Goal: Task Accomplishment & Management: Use online tool/utility

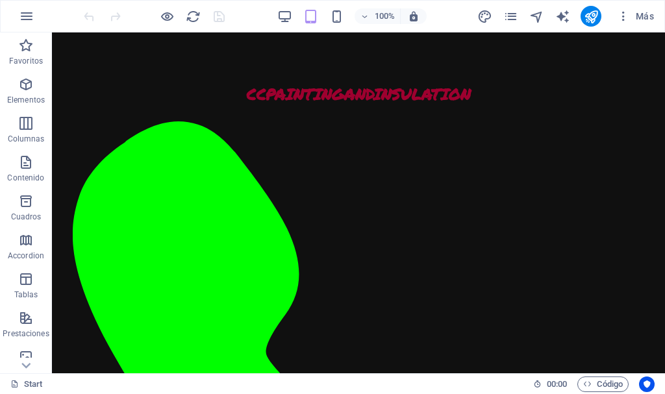
scroll to position [1615, 0]
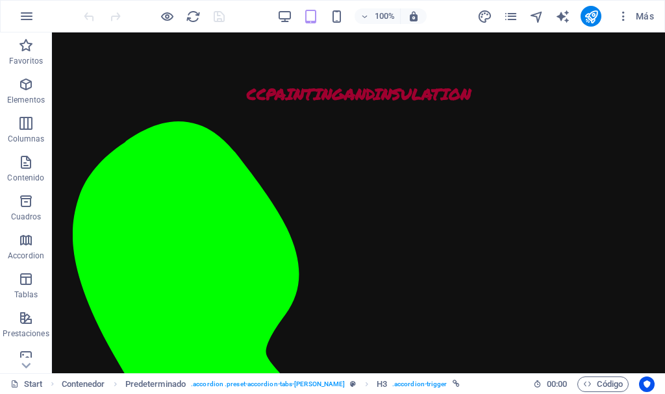
scroll to position [4772, 0]
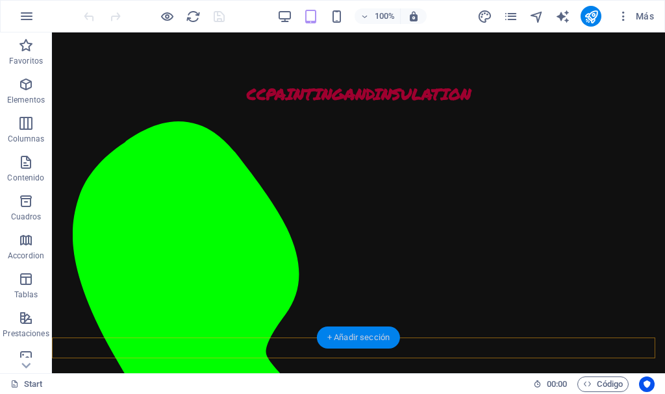
click at [353, 339] on div "+ Añadir sección" at bounding box center [358, 338] width 83 height 22
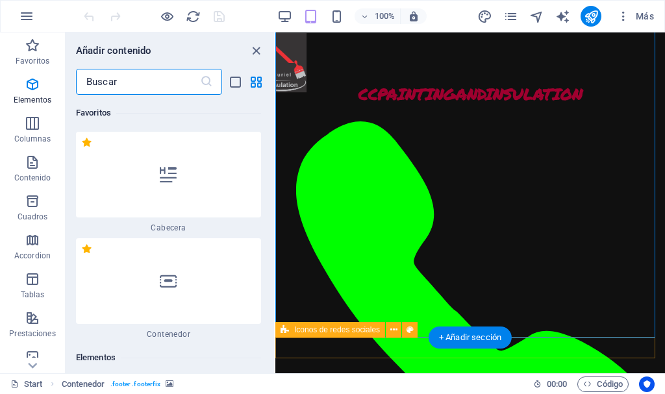
scroll to position [3977, 0]
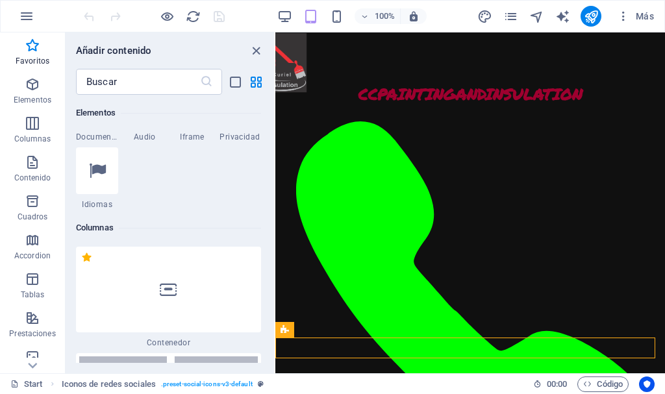
scroll to position [0, 0]
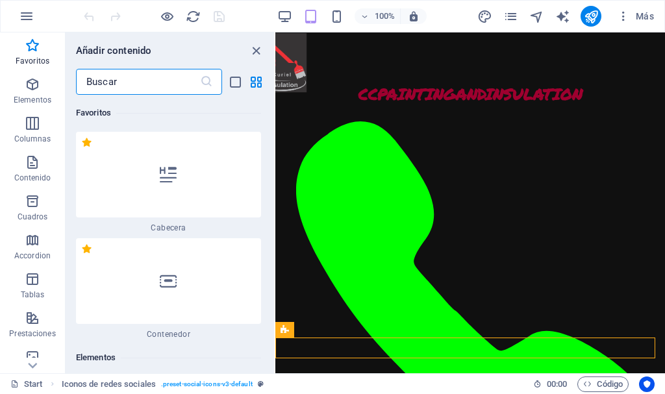
click at [131, 77] on input "text" at bounding box center [138, 82] width 124 height 26
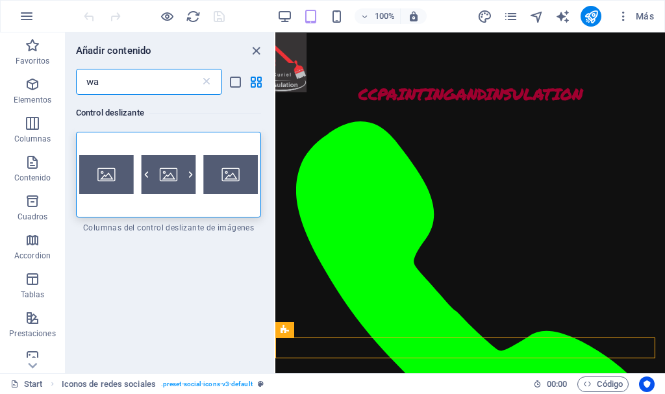
type input "w"
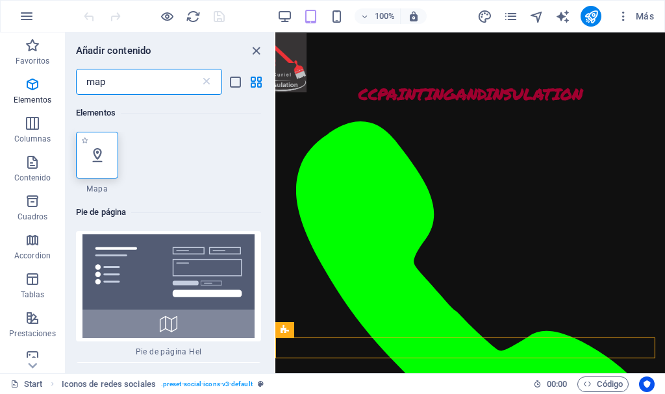
type input "map"
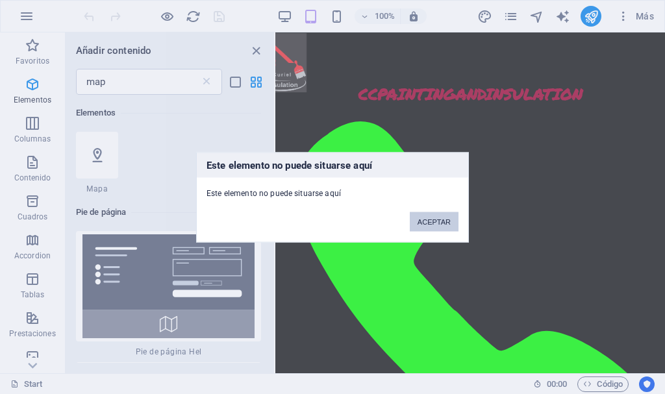
click at [441, 219] on button "ACEPTAR" at bounding box center [434, 221] width 49 height 19
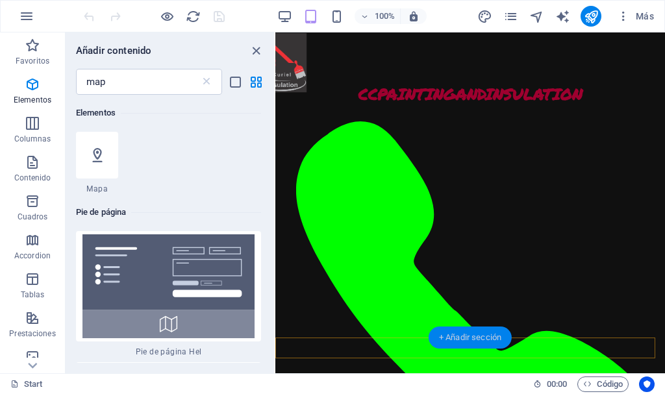
click at [496, 333] on div "+ Añadir sección" at bounding box center [470, 338] width 83 height 22
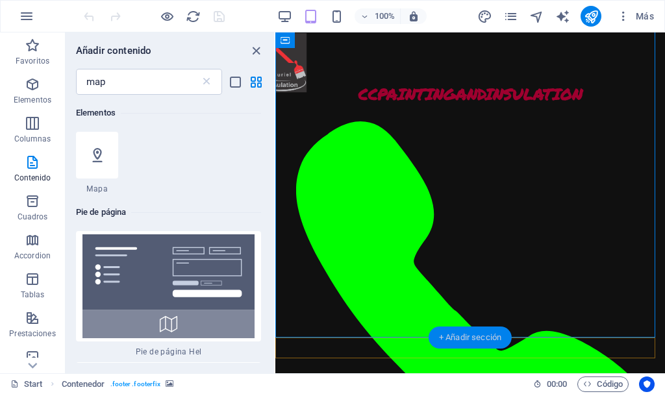
click at [478, 338] on div "+ Añadir sección" at bounding box center [470, 338] width 83 height 22
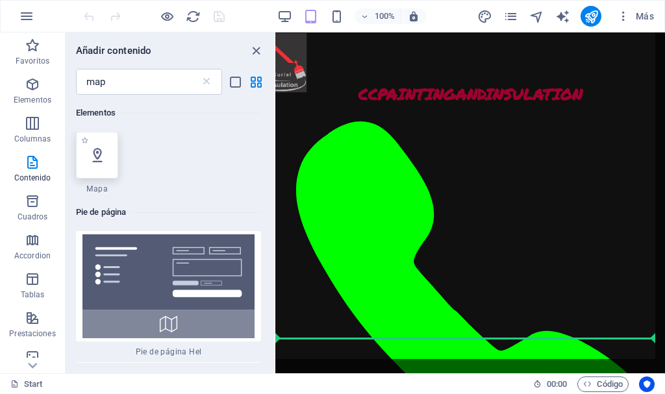
scroll to position [4619, 0]
select select "1"
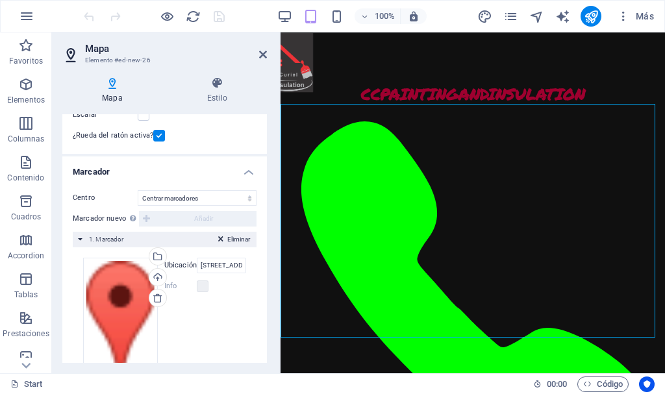
scroll to position [235, 0]
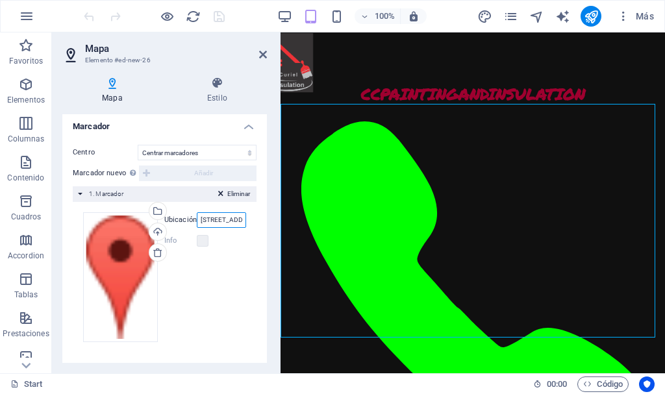
click at [225, 217] on input "[STREET_ADDRESS][US_STATE] E.U." at bounding box center [221, 220] width 49 height 16
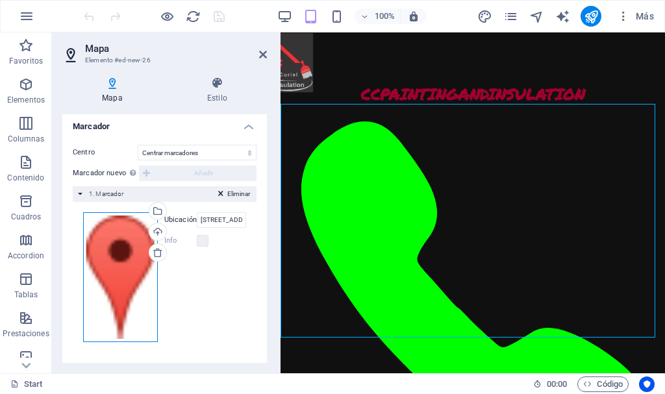
click at [127, 270] on div "Arrastra archivos aquí, haz clic para escoger archivos o selecciona archivos de…" at bounding box center [120, 277] width 75 height 130
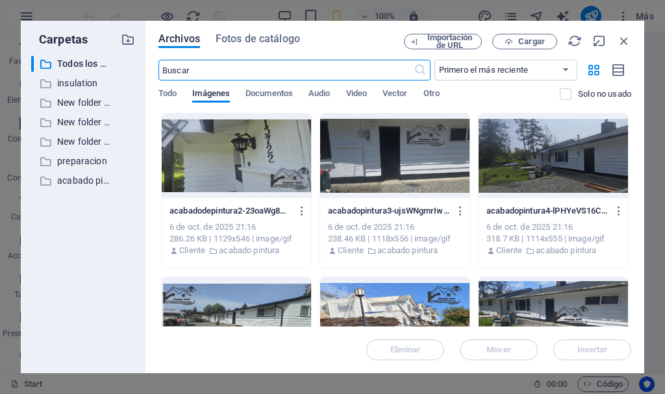
scroll to position [4732, 0]
click at [626, 44] on icon "button" at bounding box center [624, 41] width 14 height 14
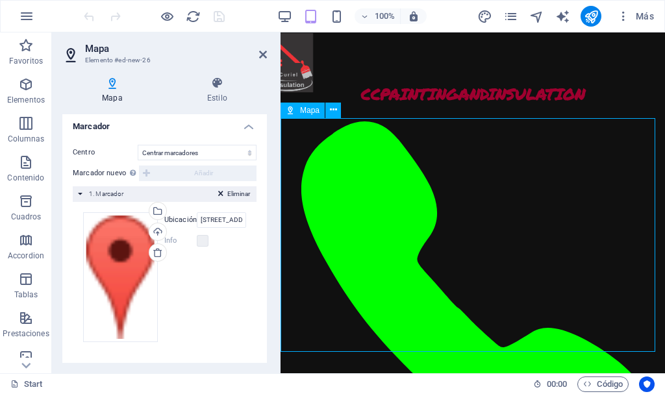
scroll to position [4830, 0]
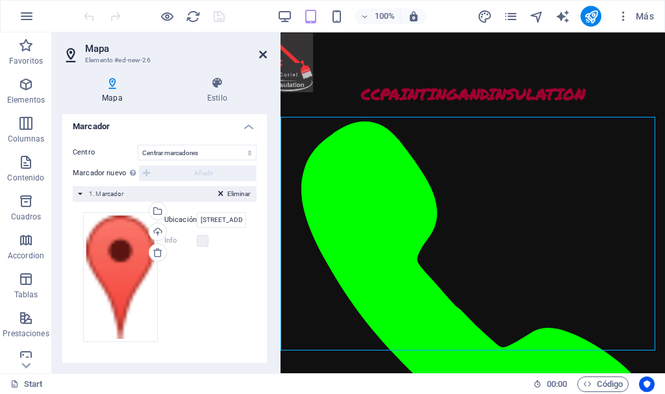
click at [265, 55] on icon at bounding box center [263, 54] width 8 height 10
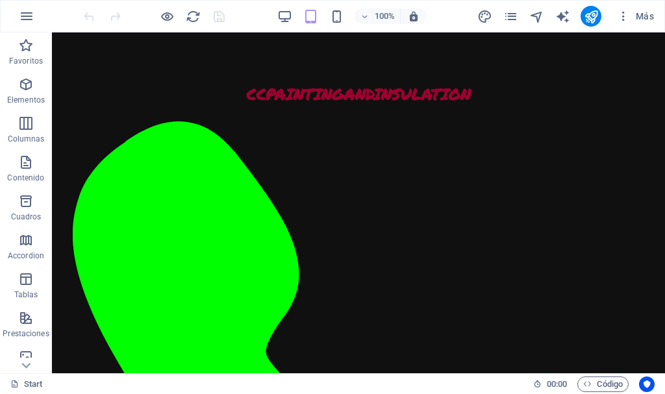
scroll to position [4845, 0]
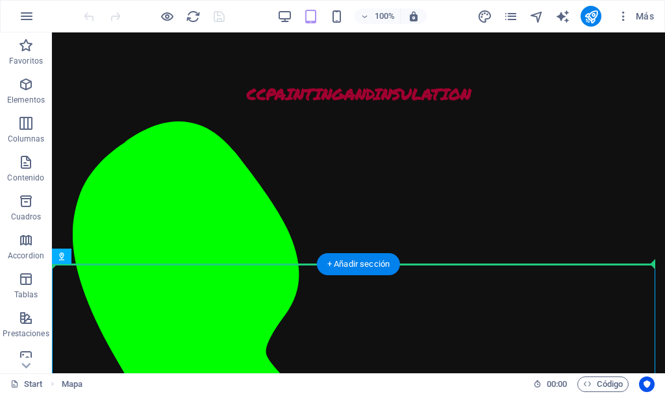
drag, startPoint x: 375, startPoint y: 312, endPoint x: 401, endPoint y: 199, distance: 115.3
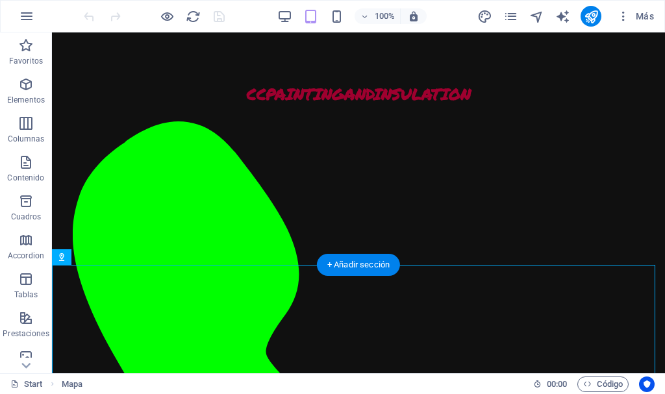
select select "footer"
select select "1"
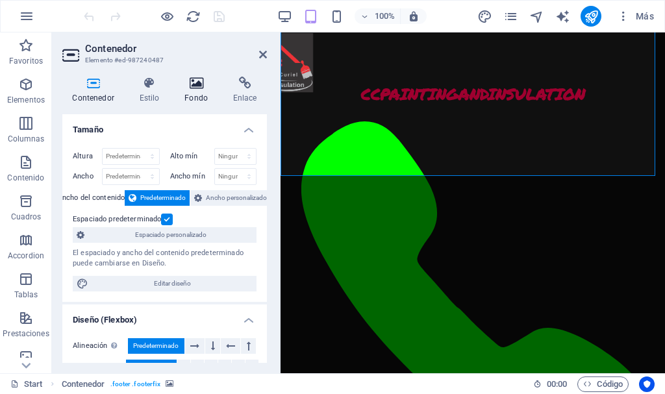
scroll to position [4771, 0]
click at [193, 86] on icon at bounding box center [197, 83] width 44 height 13
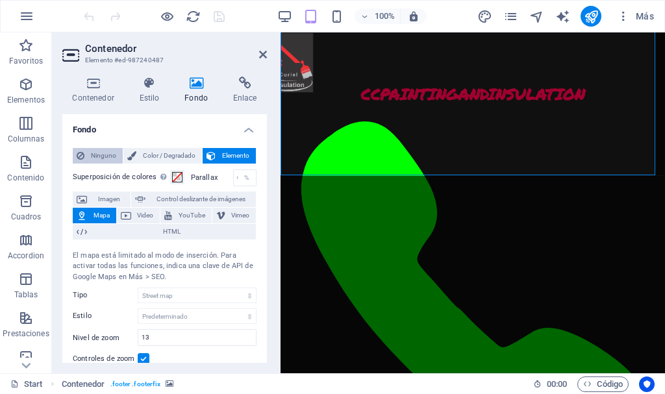
scroll to position [4771, 0]
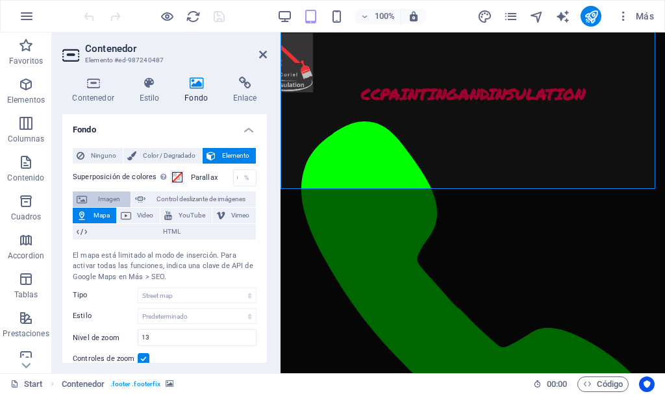
click at [99, 198] on span "Imagen" at bounding box center [109, 200] width 36 height 16
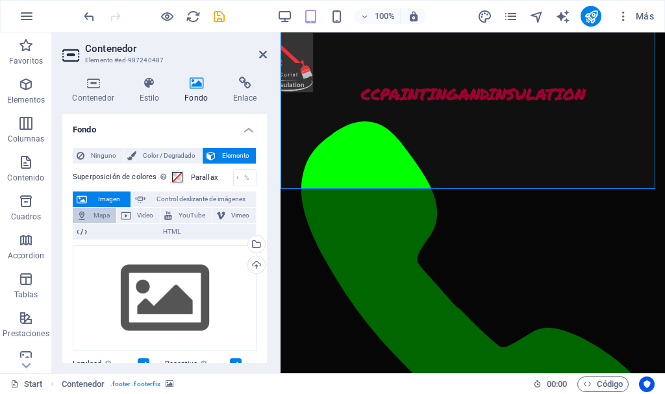
click at [104, 212] on span "Mapa" at bounding box center [101, 216] width 21 height 16
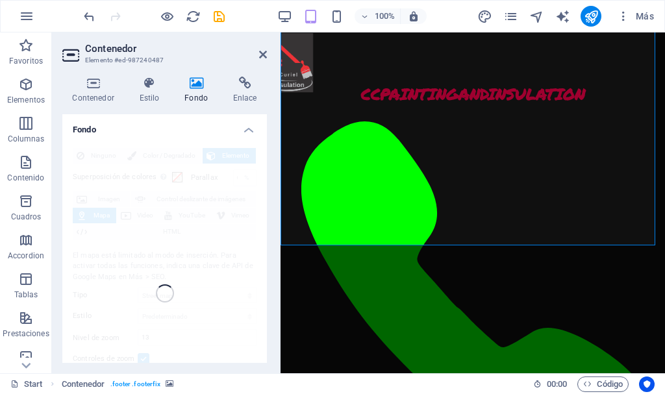
scroll to position [4757, 0]
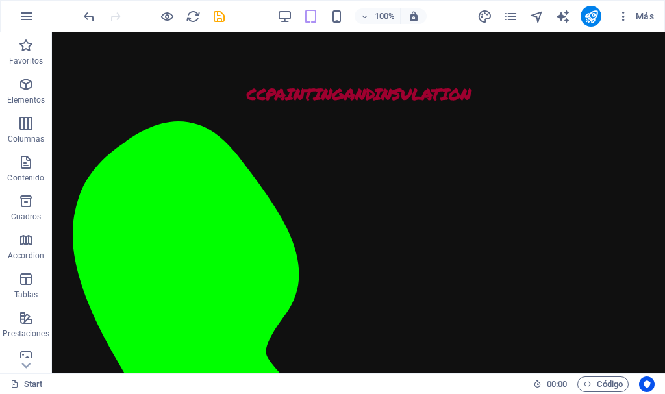
scroll to position [4940, 0]
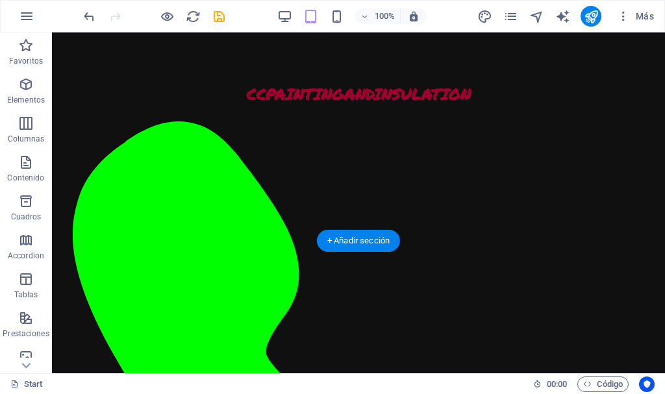
scroll to position [4415, 0]
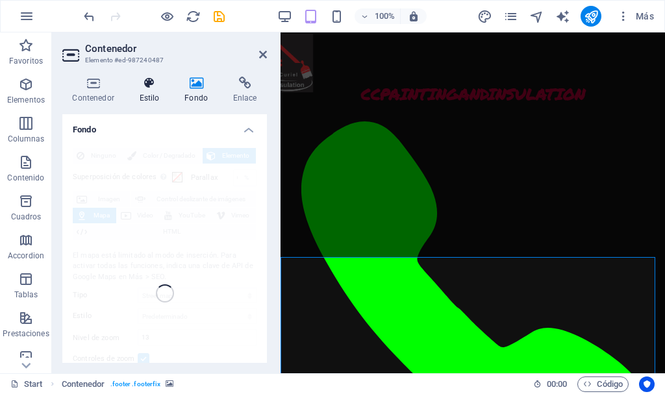
scroll to position [4261, 0]
click at [142, 92] on h4 "Estilo" at bounding box center [151, 90] width 45 height 27
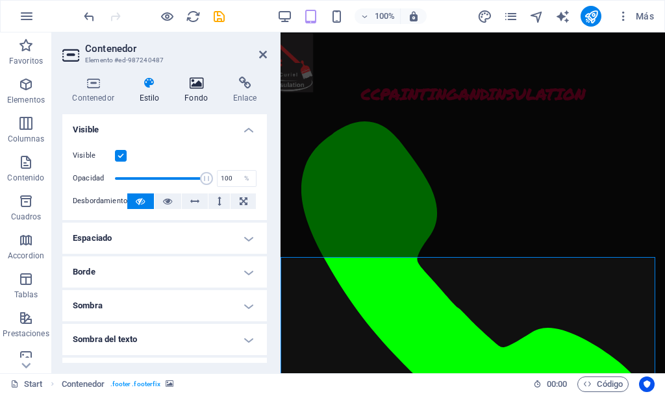
click at [196, 88] on icon at bounding box center [197, 83] width 44 height 13
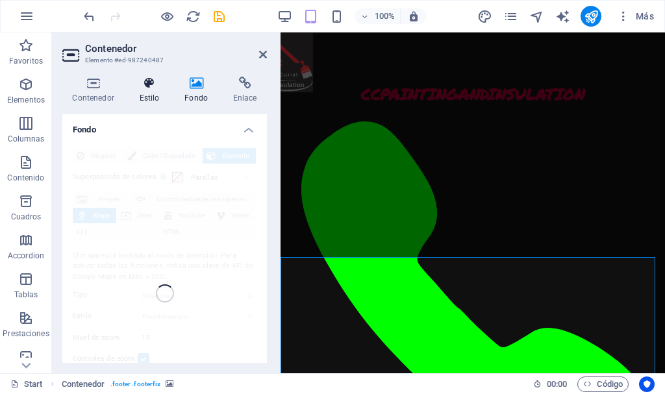
click at [145, 88] on icon at bounding box center [149, 83] width 40 height 13
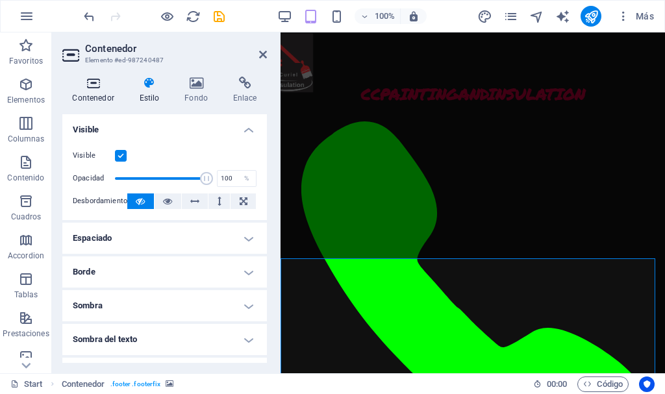
click at [95, 86] on icon at bounding box center [93, 83] width 62 height 13
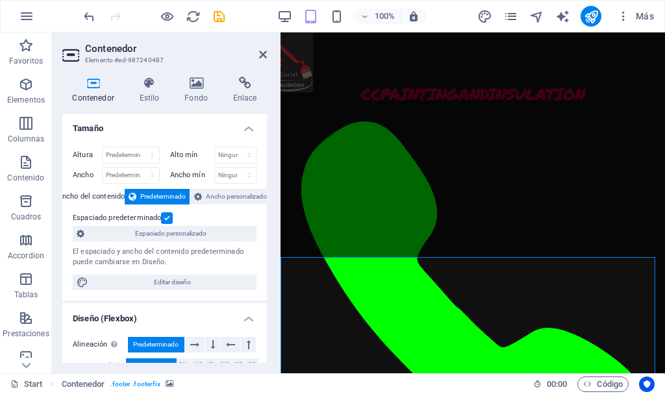
scroll to position [0, 0]
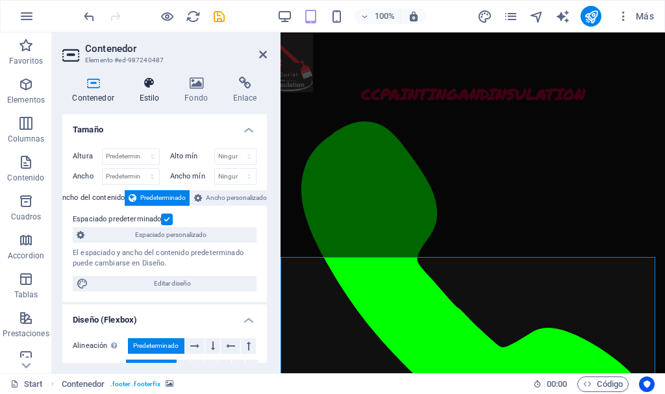
click at [155, 94] on h4 "Estilo" at bounding box center [151, 90] width 45 height 27
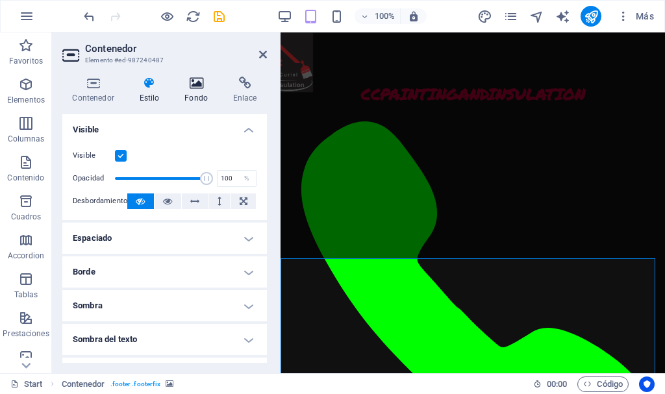
scroll to position [4260, 0]
click at [194, 84] on icon at bounding box center [197, 83] width 44 height 13
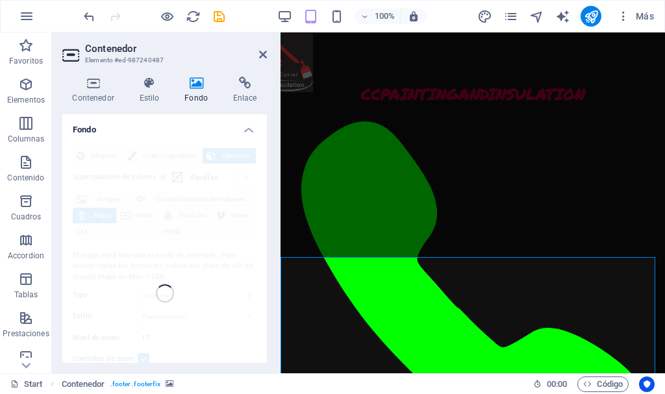
click at [249, 132] on h4 "Fondo" at bounding box center [164, 125] width 205 height 23
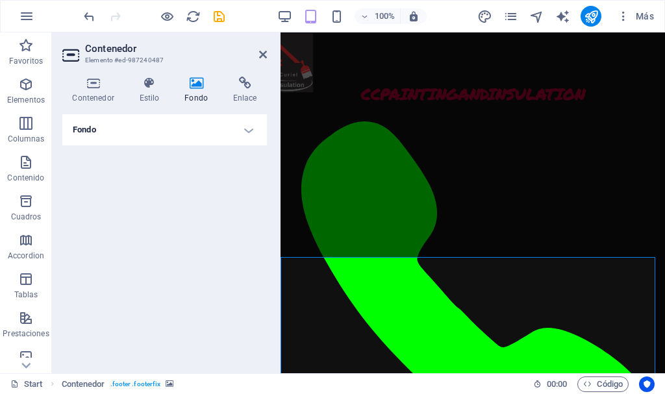
click at [249, 132] on h4 "Fondo" at bounding box center [164, 129] width 205 height 31
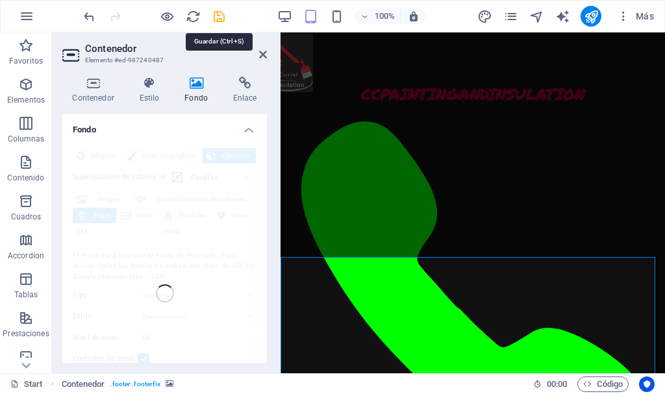
click at [223, 15] on icon "save" at bounding box center [219, 16] width 15 height 15
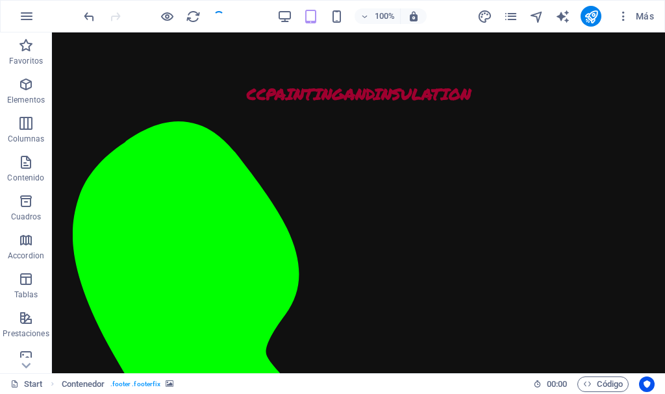
checkbox input "false"
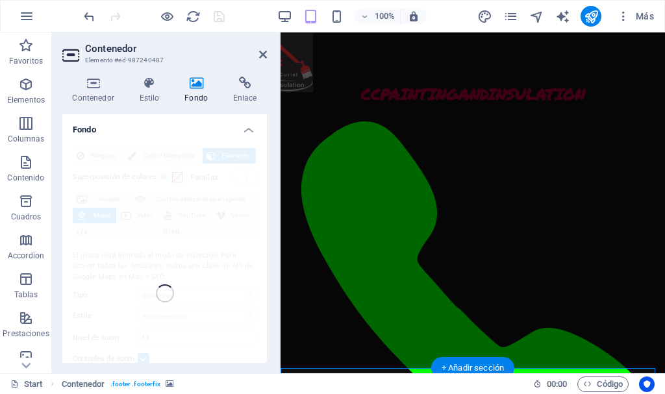
scroll to position [4260, 0]
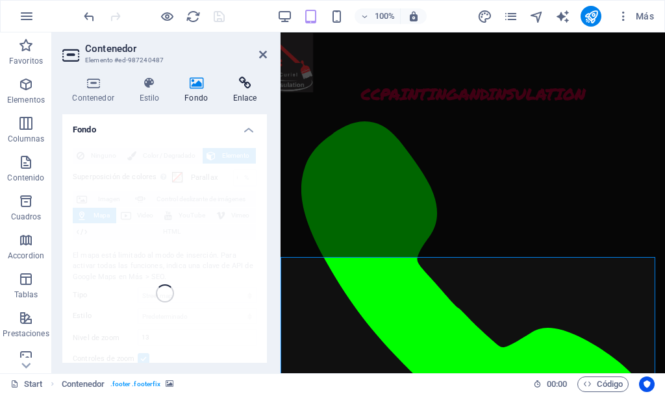
click at [240, 88] on icon at bounding box center [245, 83] width 44 height 13
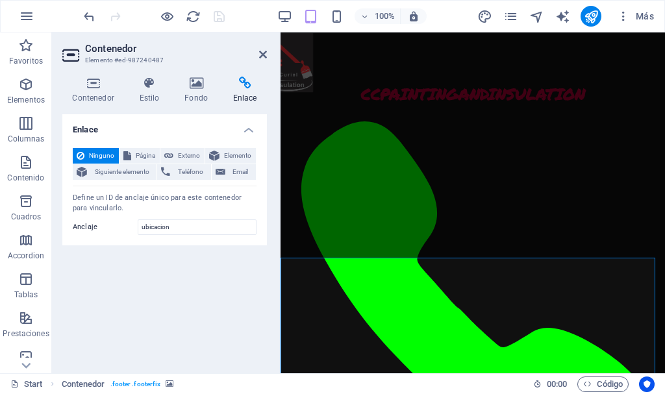
scroll to position [4259, 0]
click at [200, 88] on icon at bounding box center [197, 83] width 44 height 13
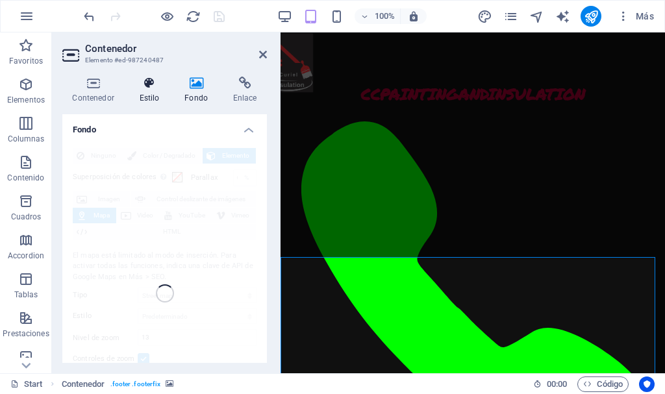
click at [152, 90] on h4 "Estilo" at bounding box center [151, 90] width 45 height 27
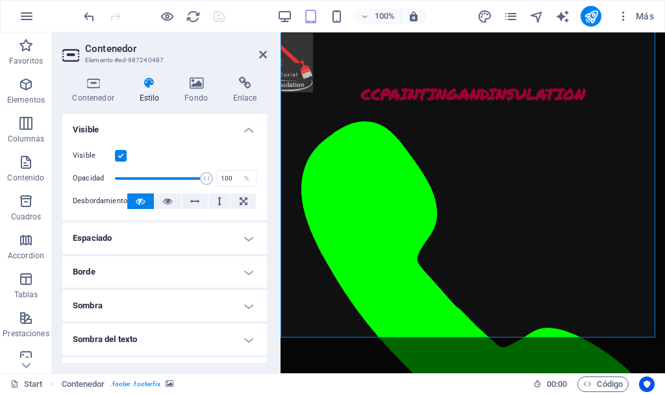
scroll to position [4610, 0]
click at [197, 82] on icon at bounding box center [197, 83] width 44 height 13
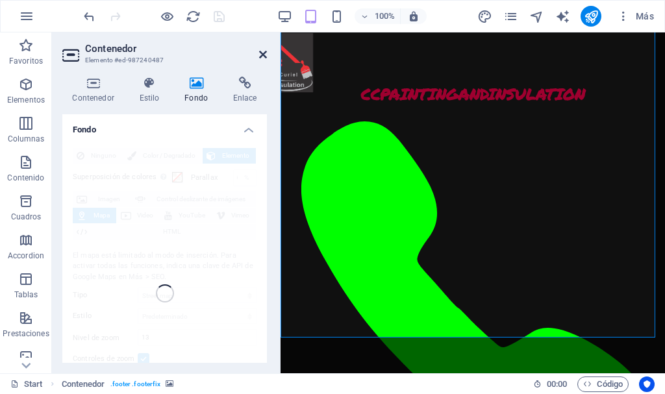
click at [263, 56] on icon at bounding box center [263, 54] width 8 height 10
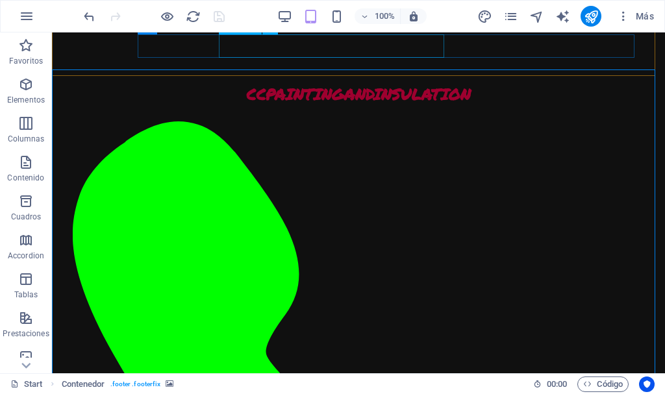
scroll to position [4590, 0]
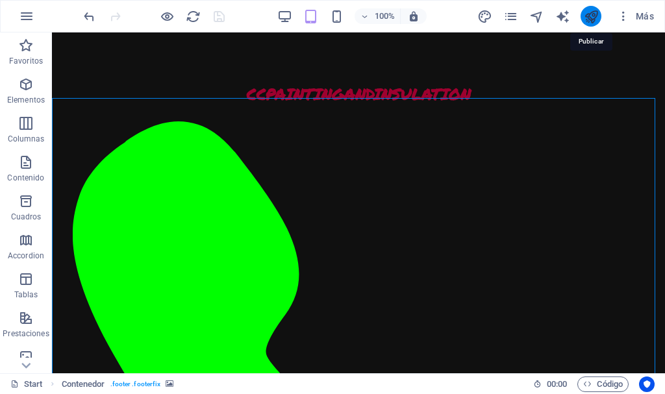
click at [589, 16] on icon "publish" at bounding box center [591, 16] width 15 height 15
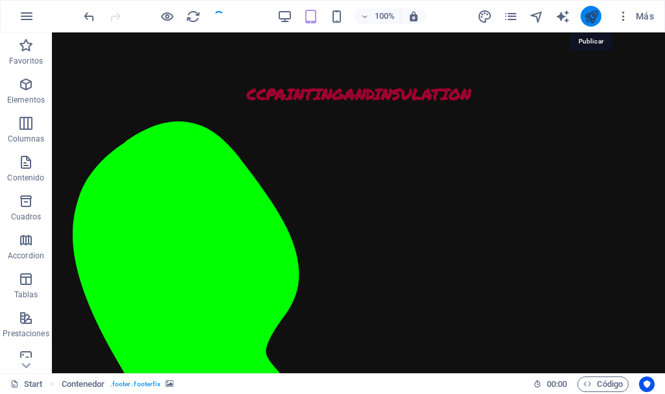
scroll to position [4573, 0]
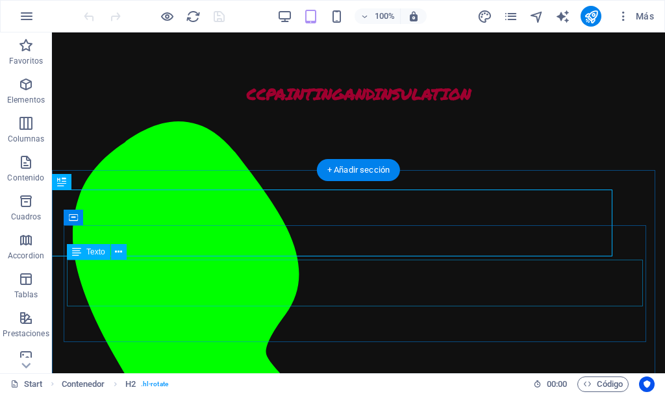
scroll to position [563, 0]
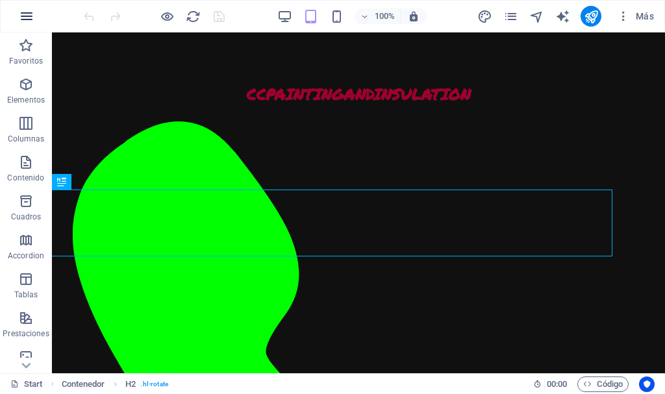
click at [32, 10] on icon "button" at bounding box center [27, 16] width 16 height 16
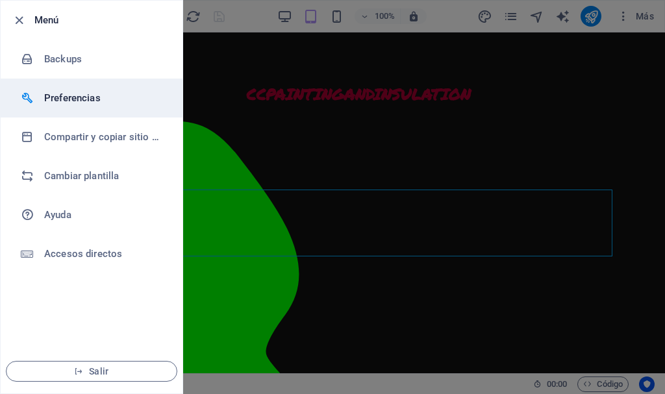
click at [134, 99] on h6 "Preferencias" at bounding box center [104, 98] width 120 height 16
select select "es"
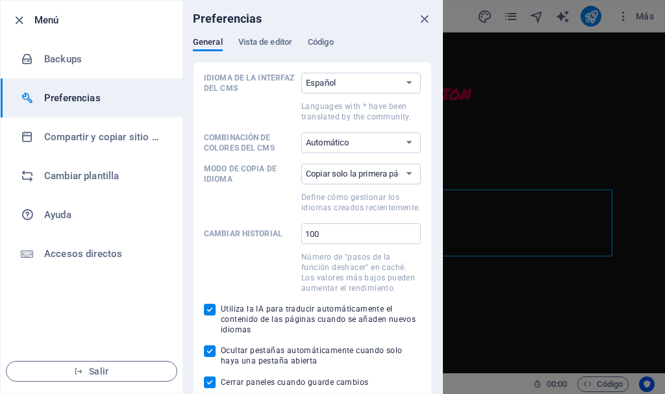
click at [494, 90] on div at bounding box center [332, 197] width 665 height 394
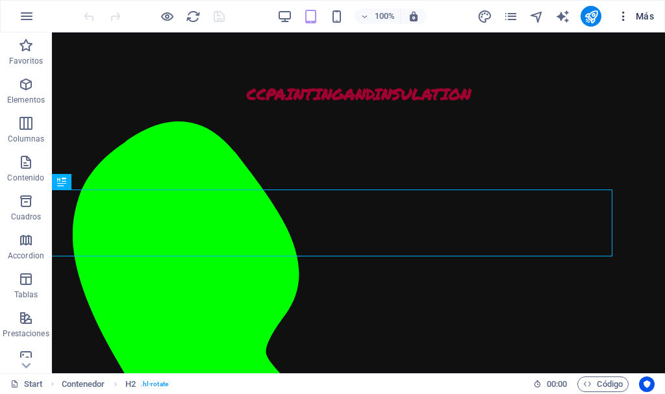
click at [647, 16] on span "Más" at bounding box center [635, 16] width 37 height 13
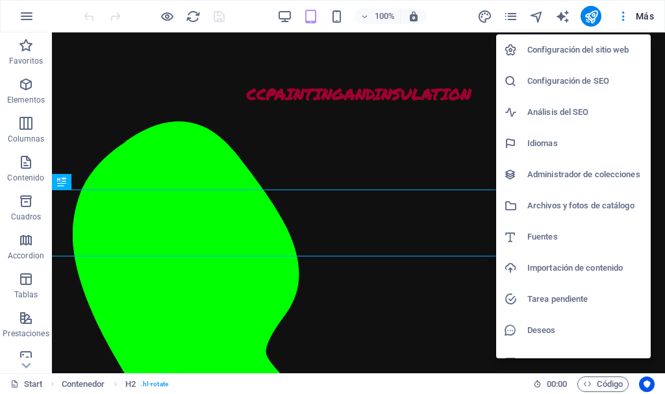
click at [611, 79] on h6 "Configuración de SEO" at bounding box center [585, 81] width 116 height 16
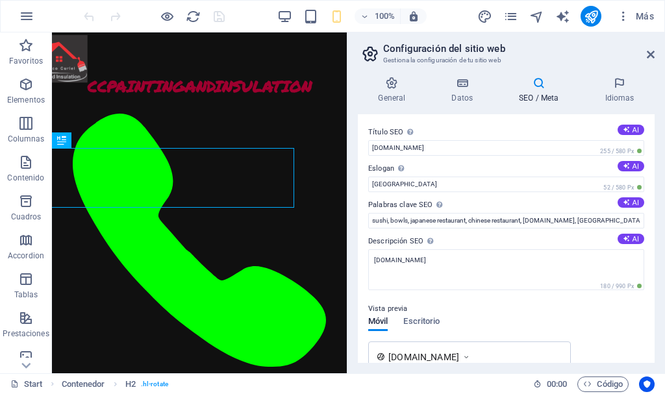
scroll to position [873, 0]
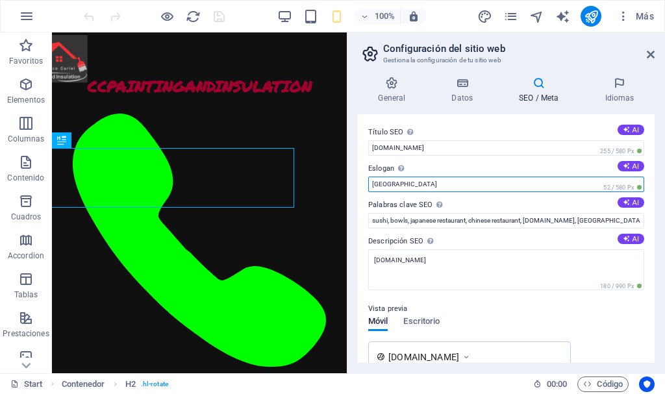
click at [407, 185] on input "[GEOGRAPHIC_DATA]" at bounding box center [506, 185] width 276 height 16
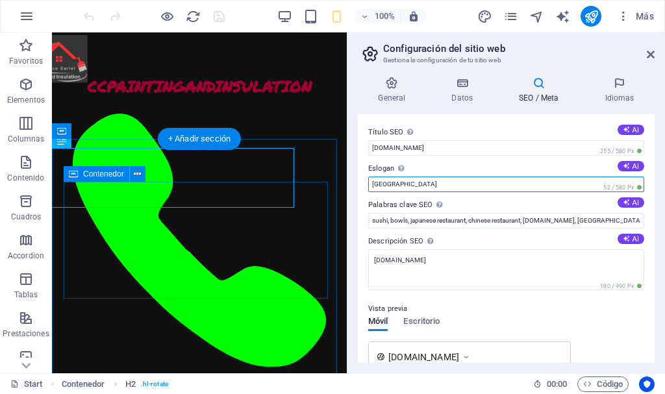
drag, startPoint x: 459, startPoint y: 218, endPoint x: 277, endPoint y: 190, distance: 184.6
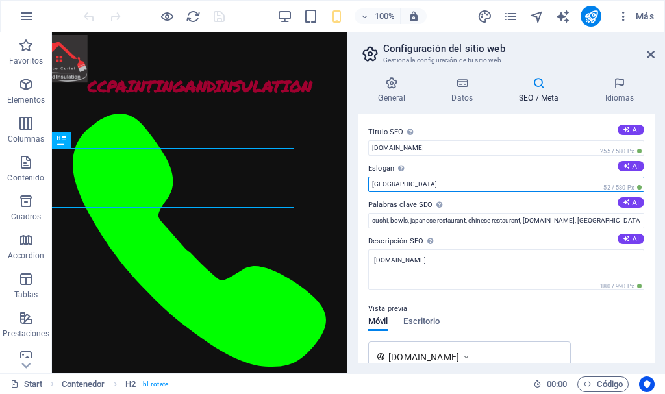
click at [411, 181] on input "[GEOGRAPHIC_DATA]" at bounding box center [506, 185] width 276 height 16
type input "B"
type input "e"
type input "EEUU"
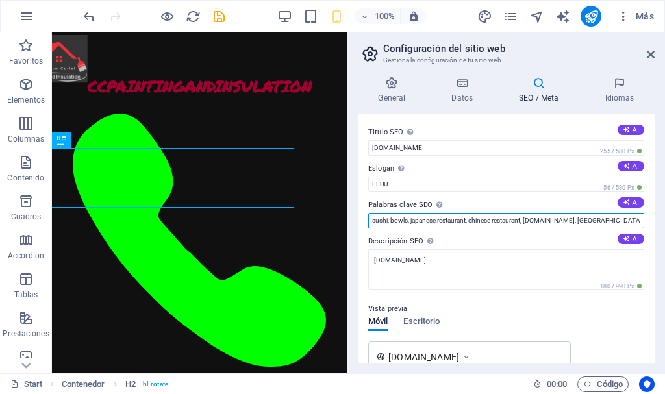
click at [418, 220] on input "sushi, bowls, japanese restaurant, chinese restaurant, ccpaintingandinsulation.…" at bounding box center [506, 221] width 276 height 16
drag, startPoint x: 685, startPoint y: 252, endPoint x: 344, endPoint y: 227, distance: 341.9
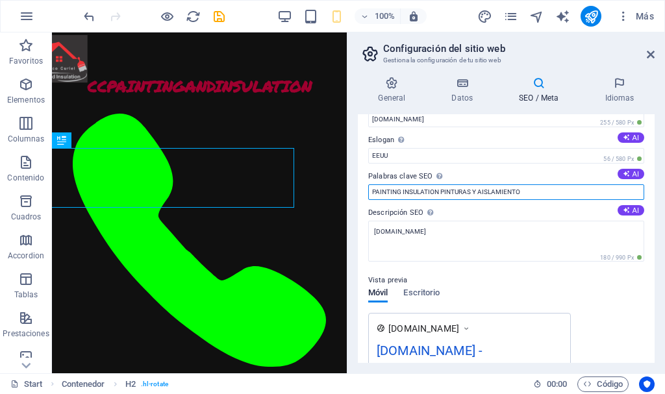
scroll to position [0, 0]
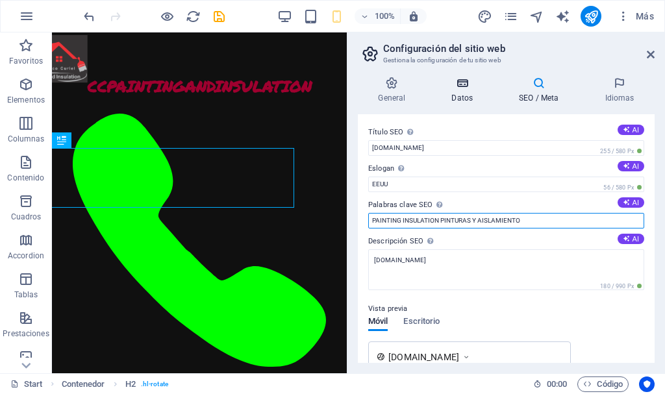
type input "PAINTING INSULATION PINTURAS Y AISLAMIENTO"
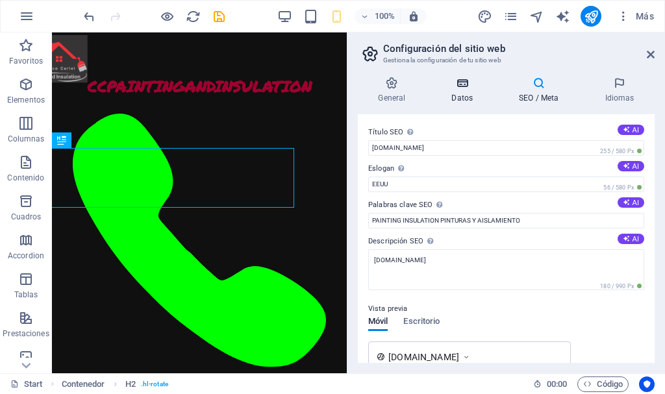
click at [462, 84] on icon at bounding box center [462, 83] width 62 height 13
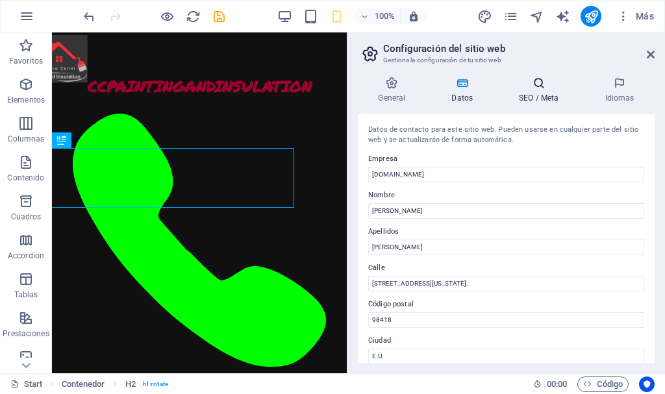
click at [553, 92] on h4 "SEO / Meta" at bounding box center [542, 90] width 86 height 27
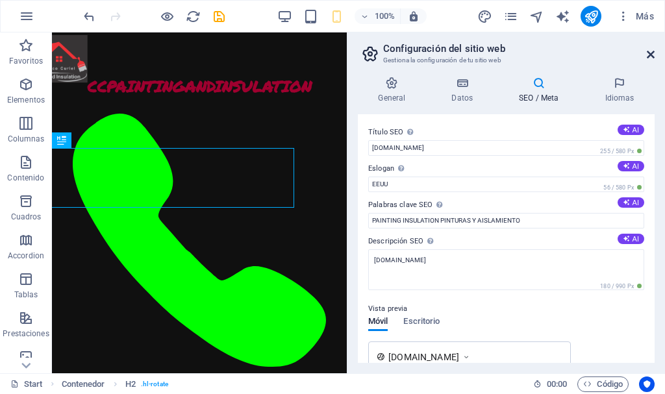
click at [650, 55] on icon at bounding box center [651, 54] width 8 height 10
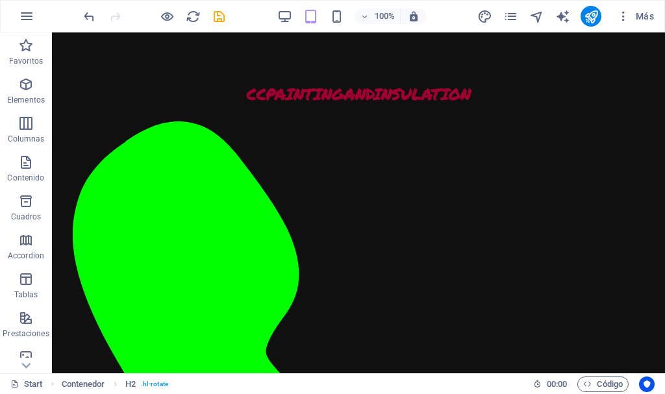
scroll to position [4772, 0]
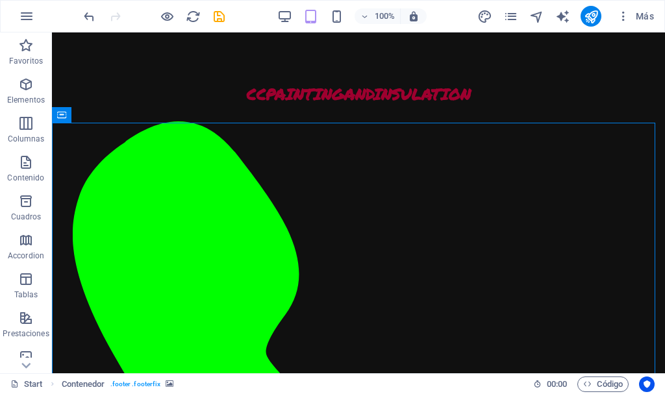
scroll to position [4578, 0]
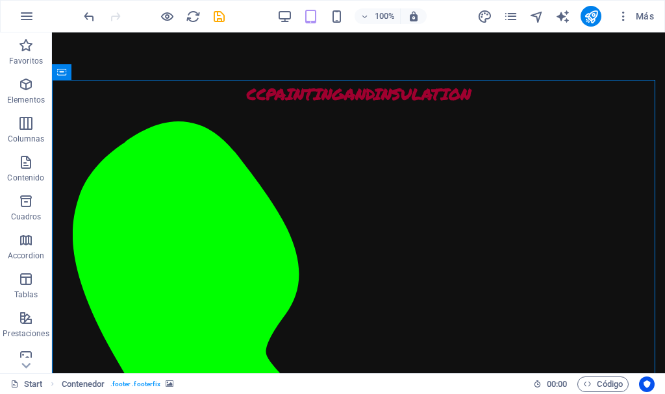
select select "footer"
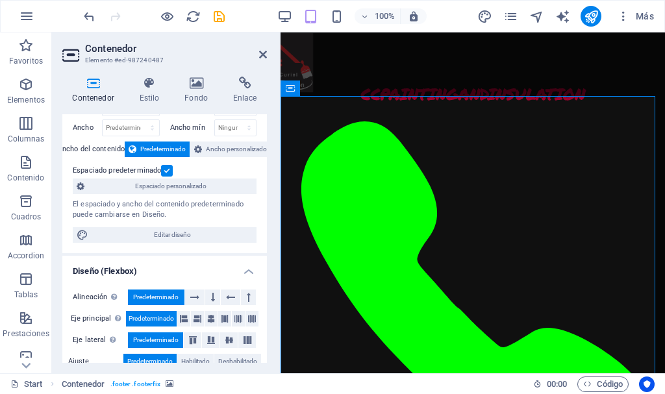
scroll to position [0, 0]
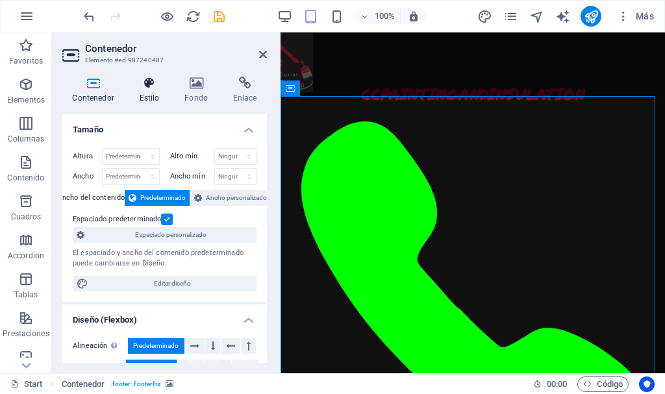
click at [146, 92] on h4 "Estilo" at bounding box center [151, 90] width 45 height 27
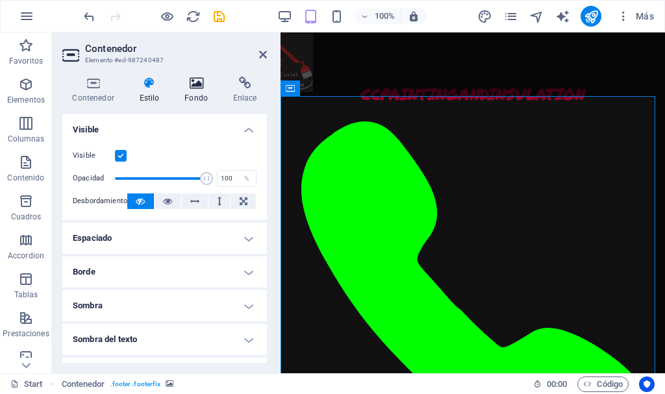
click at [198, 80] on icon at bounding box center [197, 83] width 44 height 13
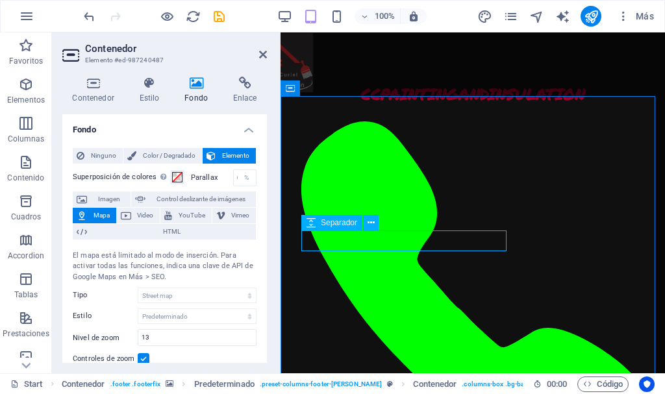
select select "px"
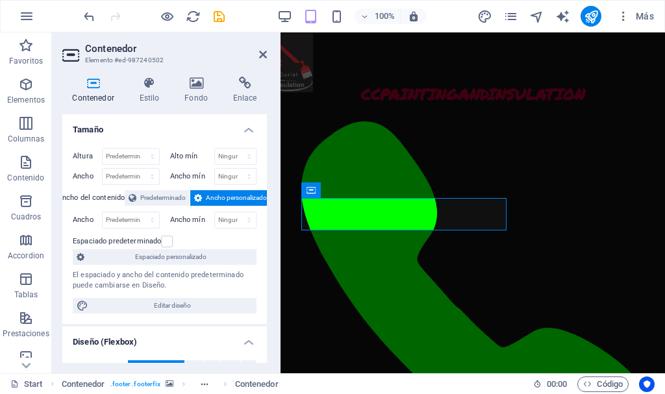
select select "1"
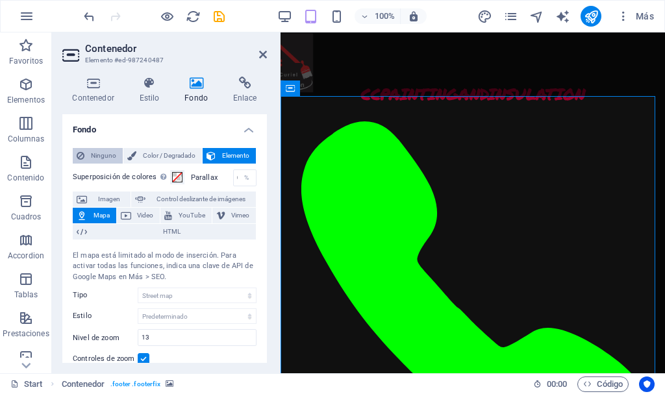
click at [102, 157] on span "Ninguno" at bounding box center [103, 156] width 31 height 16
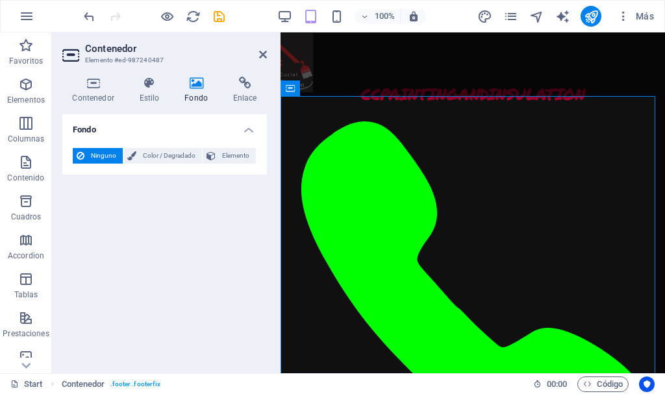
click at [102, 157] on span "Ninguno" at bounding box center [103, 156] width 31 height 16
click at [138, 159] on button "Color / Degradado" at bounding box center [162, 156] width 79 height 16
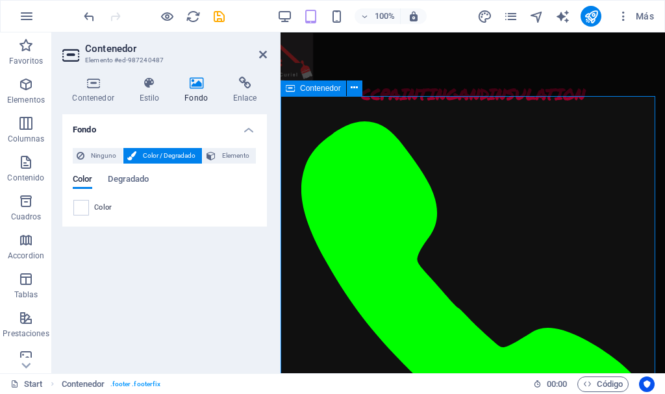
click at [236, 155] on span "Elemento" at bounding box center [236, 156] width 32 height 16
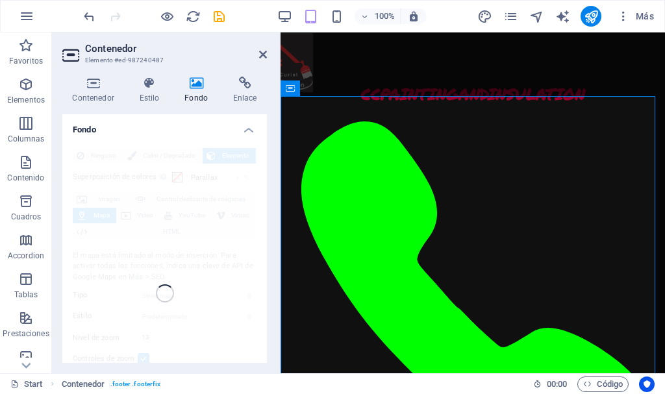
click at [190, 57] on h3 "Elemento #ed-987240487" at bounding box center [163, 61] width 156 height 12
click at [152, 80] on icon at bounding box center [149, 83] width 40 height 13
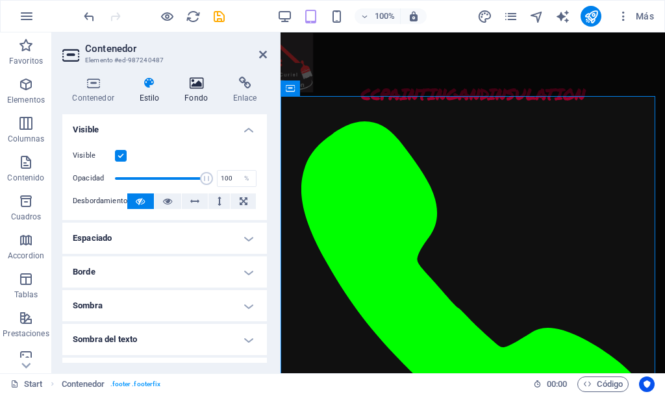
click at [198, 93] on h4 "Fondo" at bounding box center [199, 90] width 49 height 27
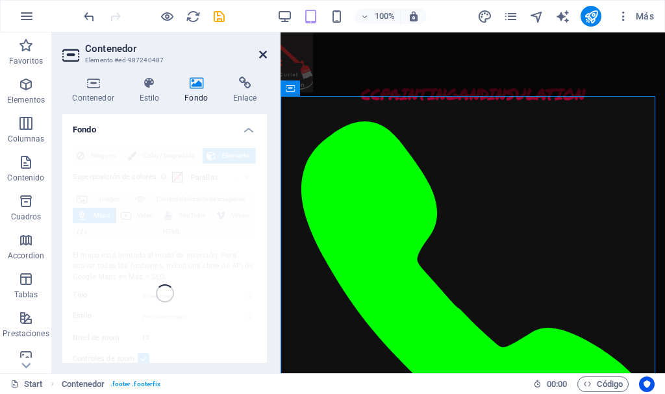
click at [262, 53] on icon at bounding box center [263, 54] width 8 height 10
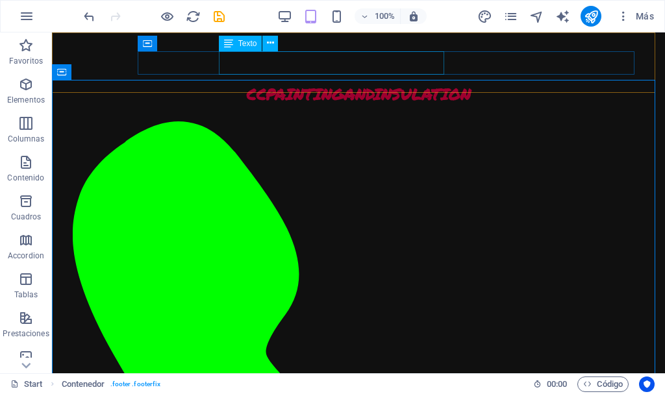
scroll to position [4578, 0]
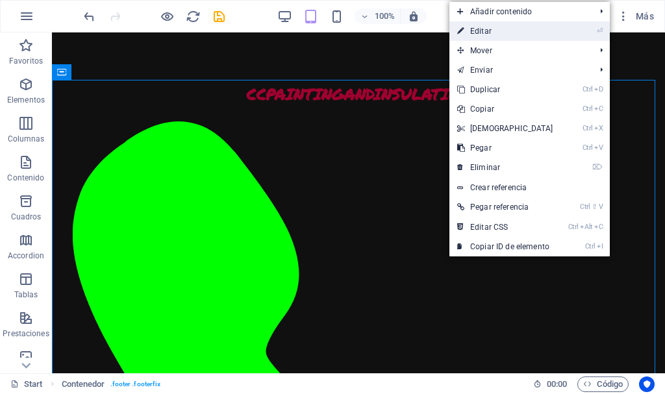
click at [513, 31] on link "⏎ Editar" at bounding box center [505, 30] width 112 height 19
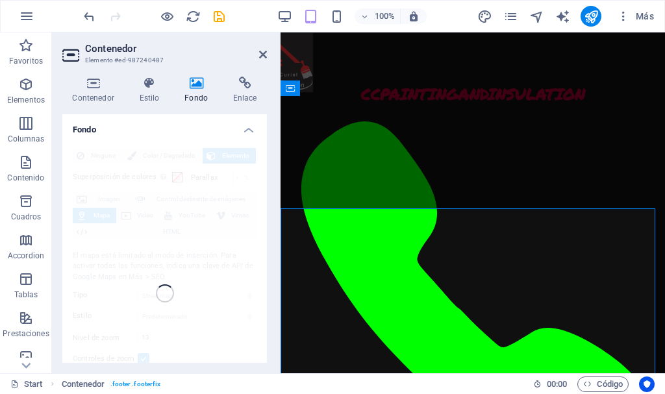
scroll to position [4422, 0]
